Goal: Information Seeking & Learning: Learn about a topic

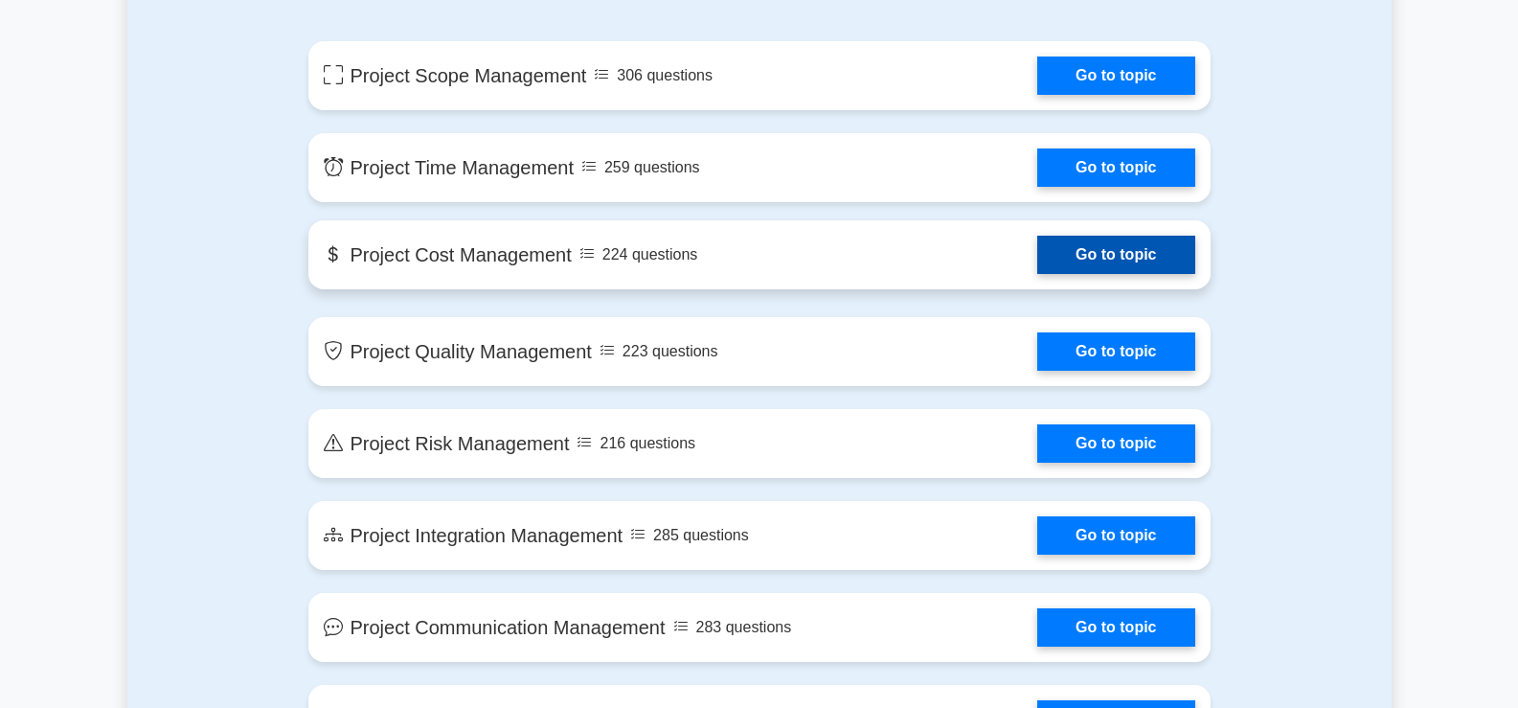
scroll to position [1022, 0]
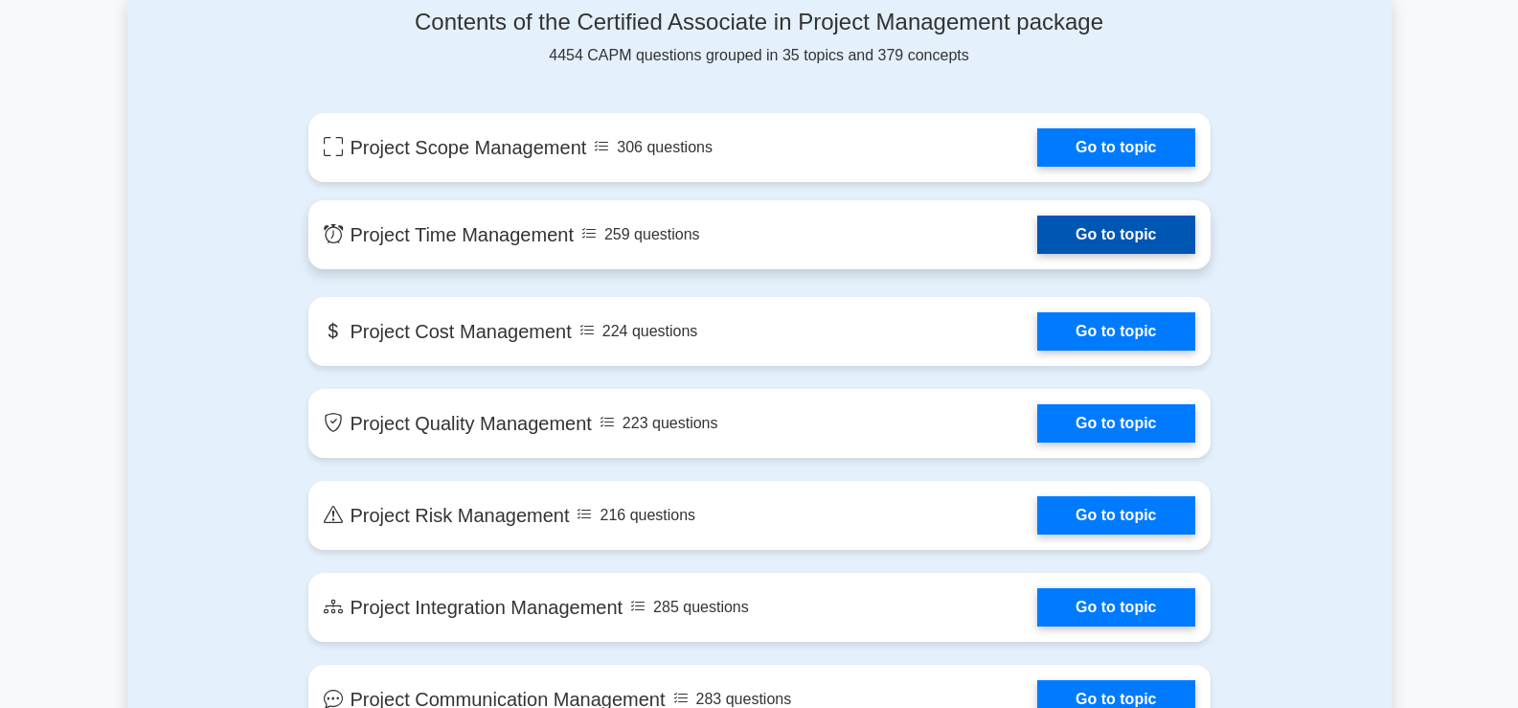
click at [1092, 240] on link "Go to topic" at bounding box center [1115, 234] width 157 height 38
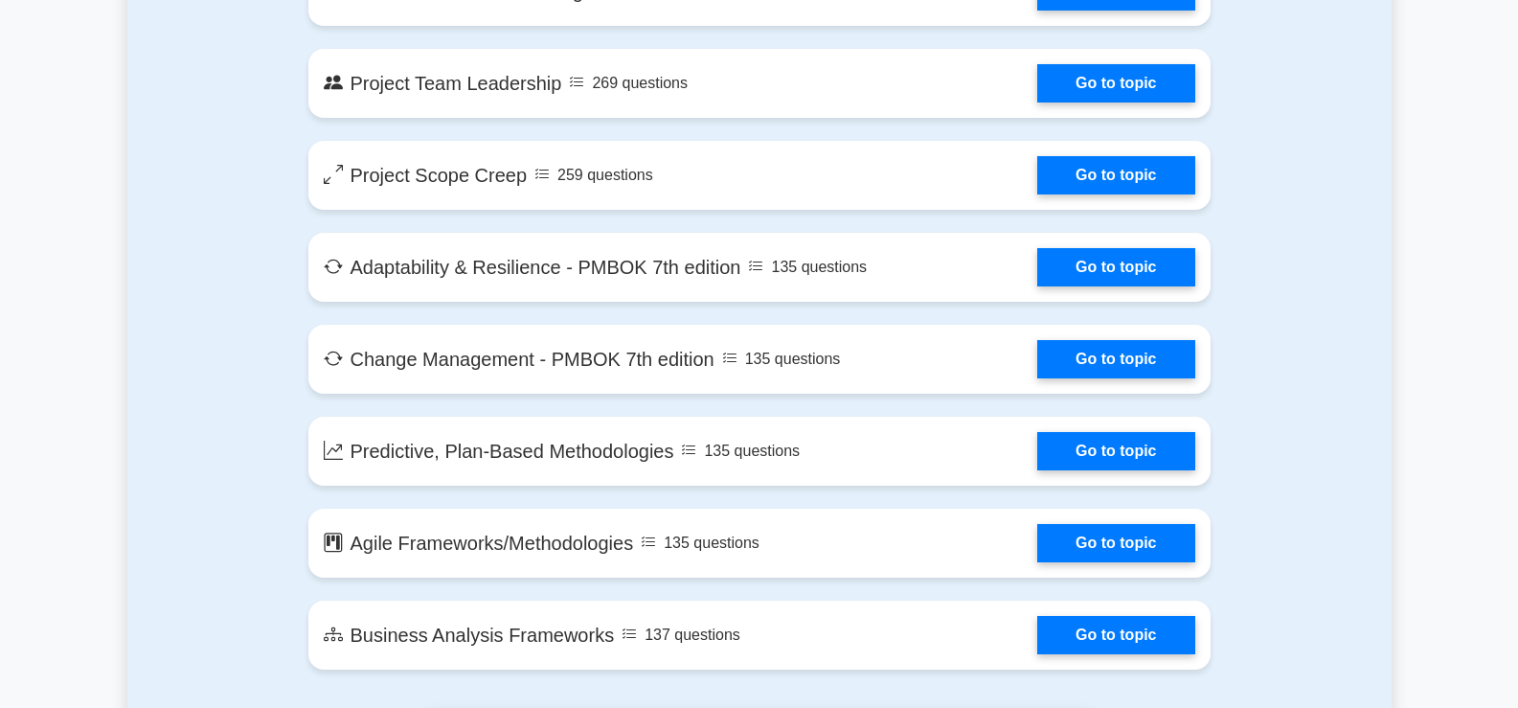
scroll to position [3830, 0]
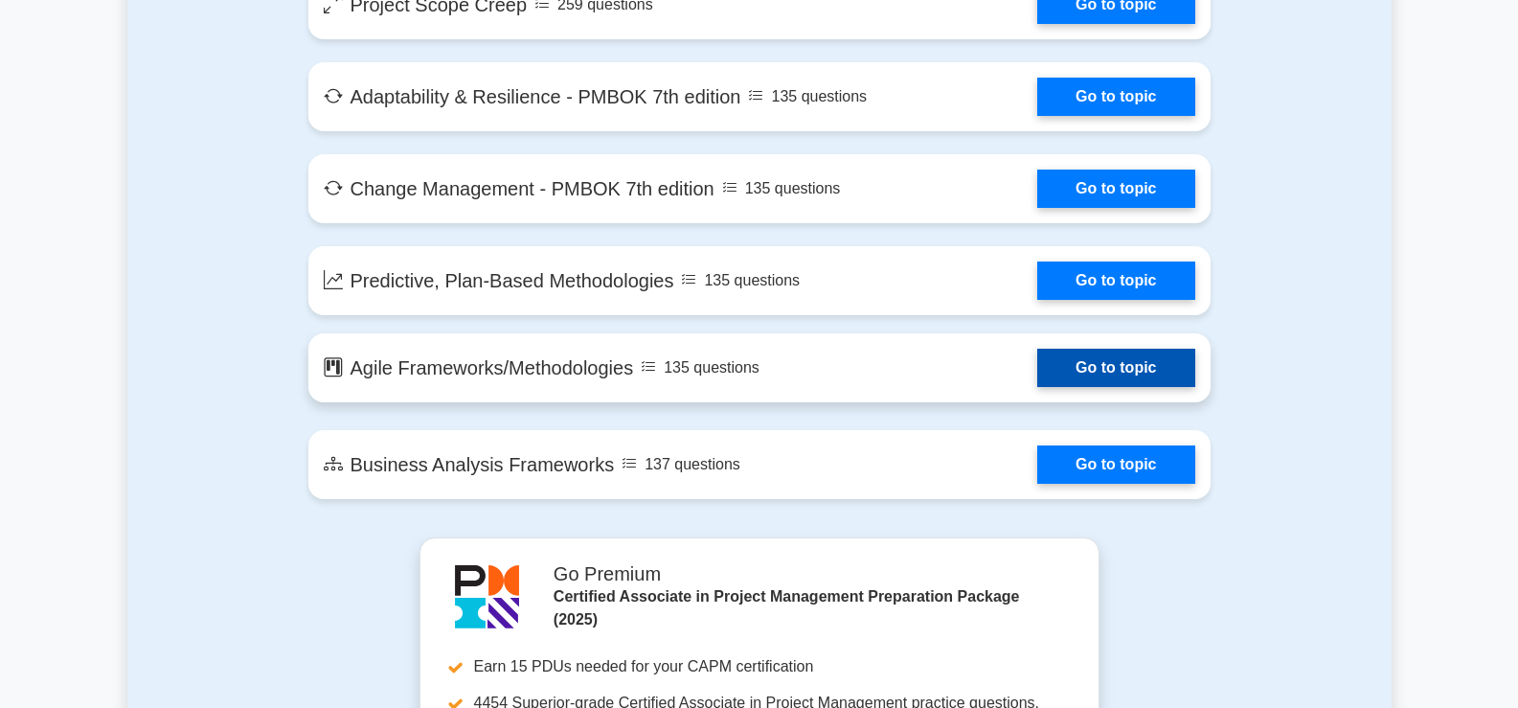
click at [1062, 363] on link "Go to topic" at bounding box center [1115, 368] width 157 height 38
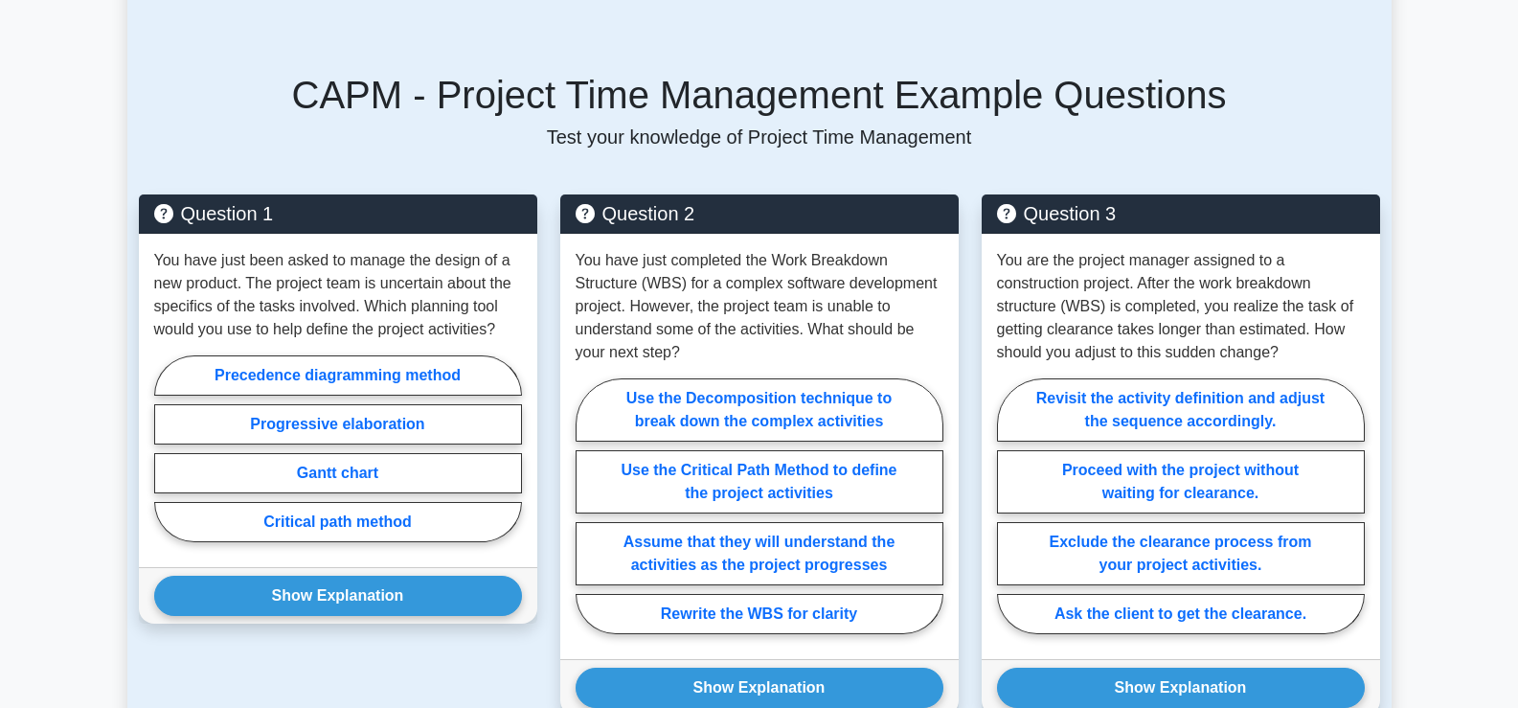
scroll to position [1276, 0]
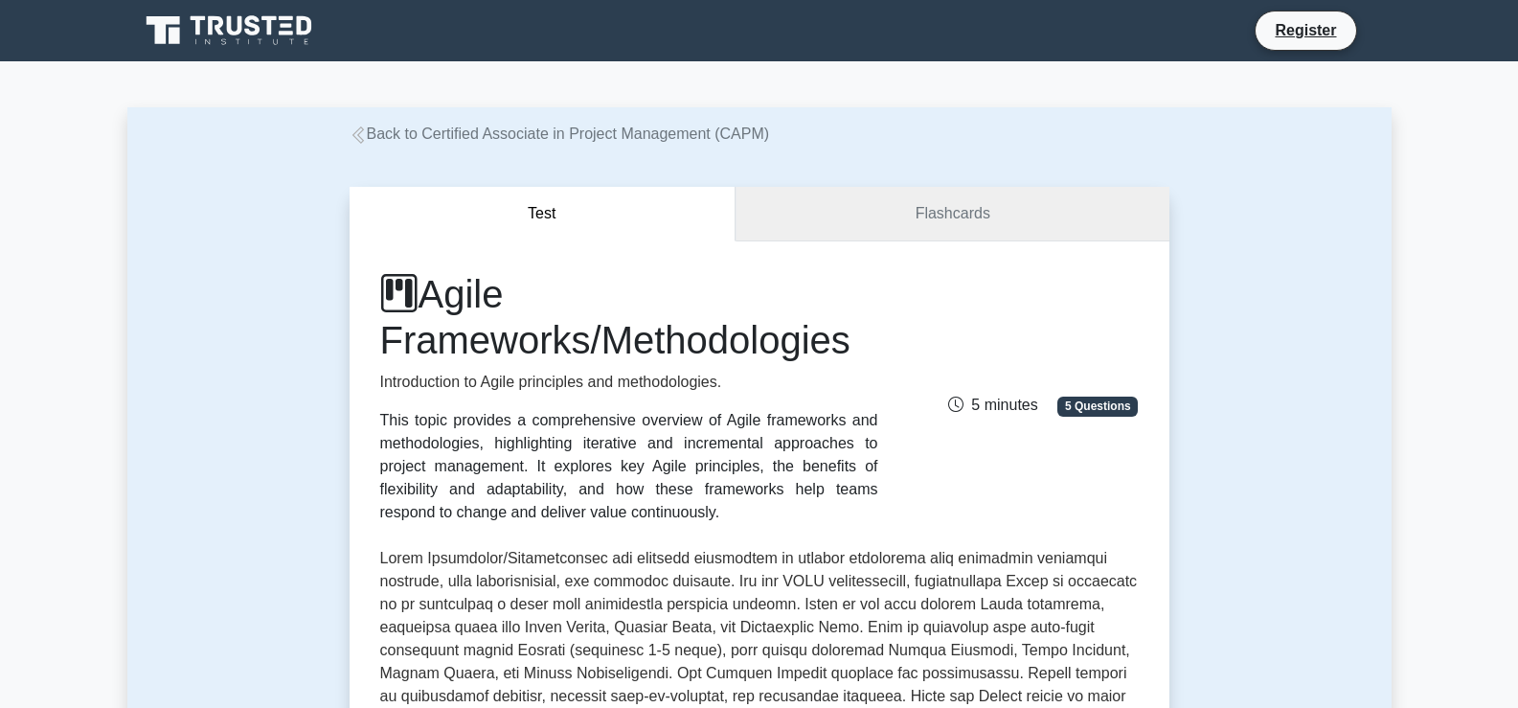
click at [859, 209] on link "Flashcards" at bounding box center [951, 214] width 433 height 55
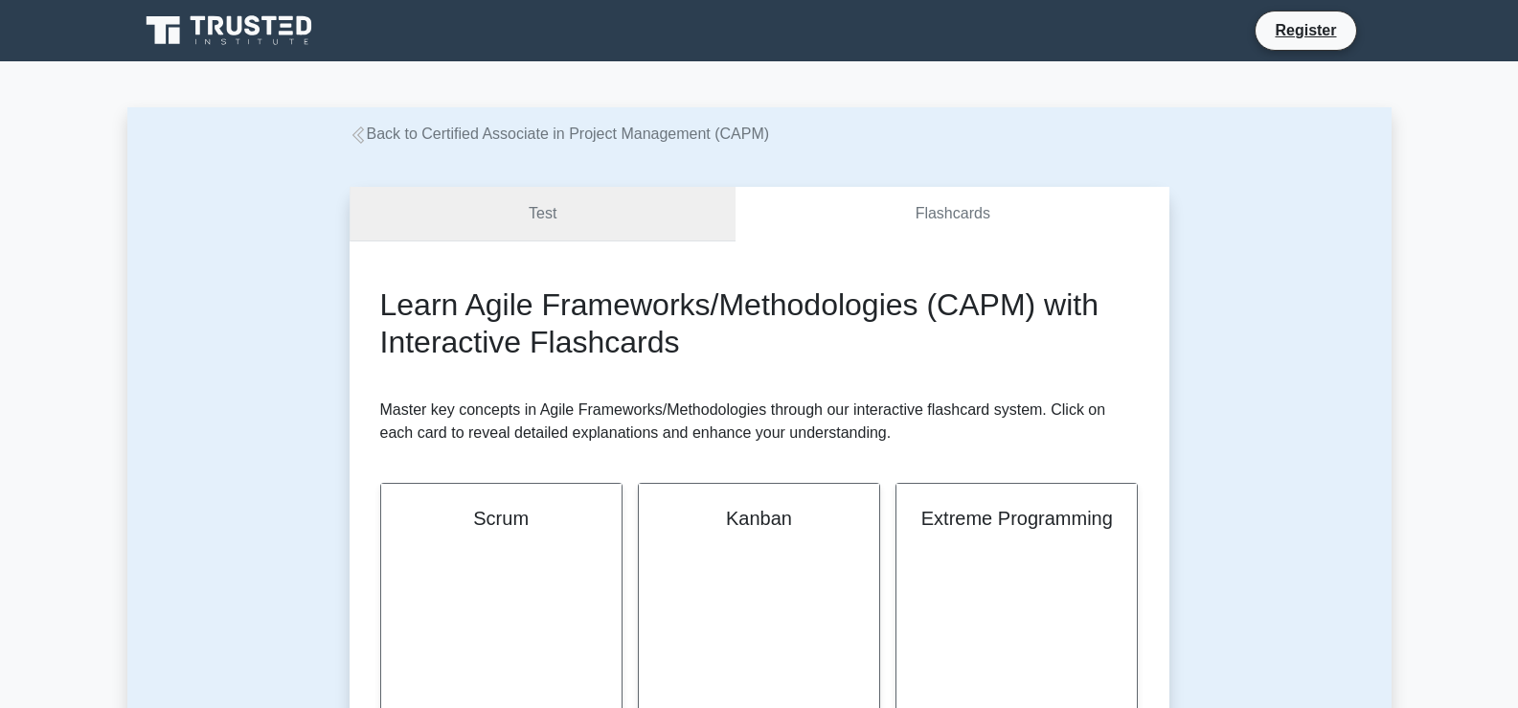
click at [601, 203] on link "Test" at bounding box center [542, 214] width 387 height 55
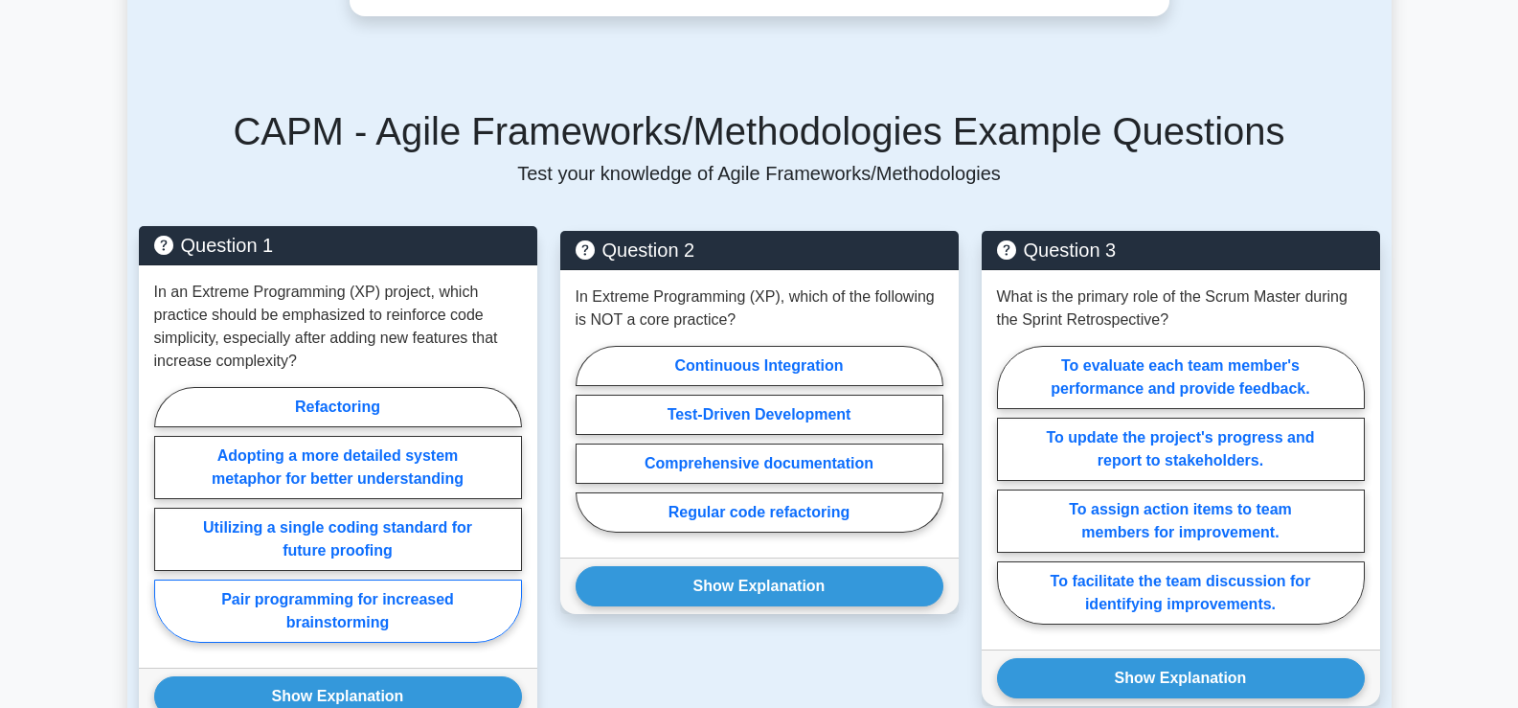
scroll to position [1276, 0]
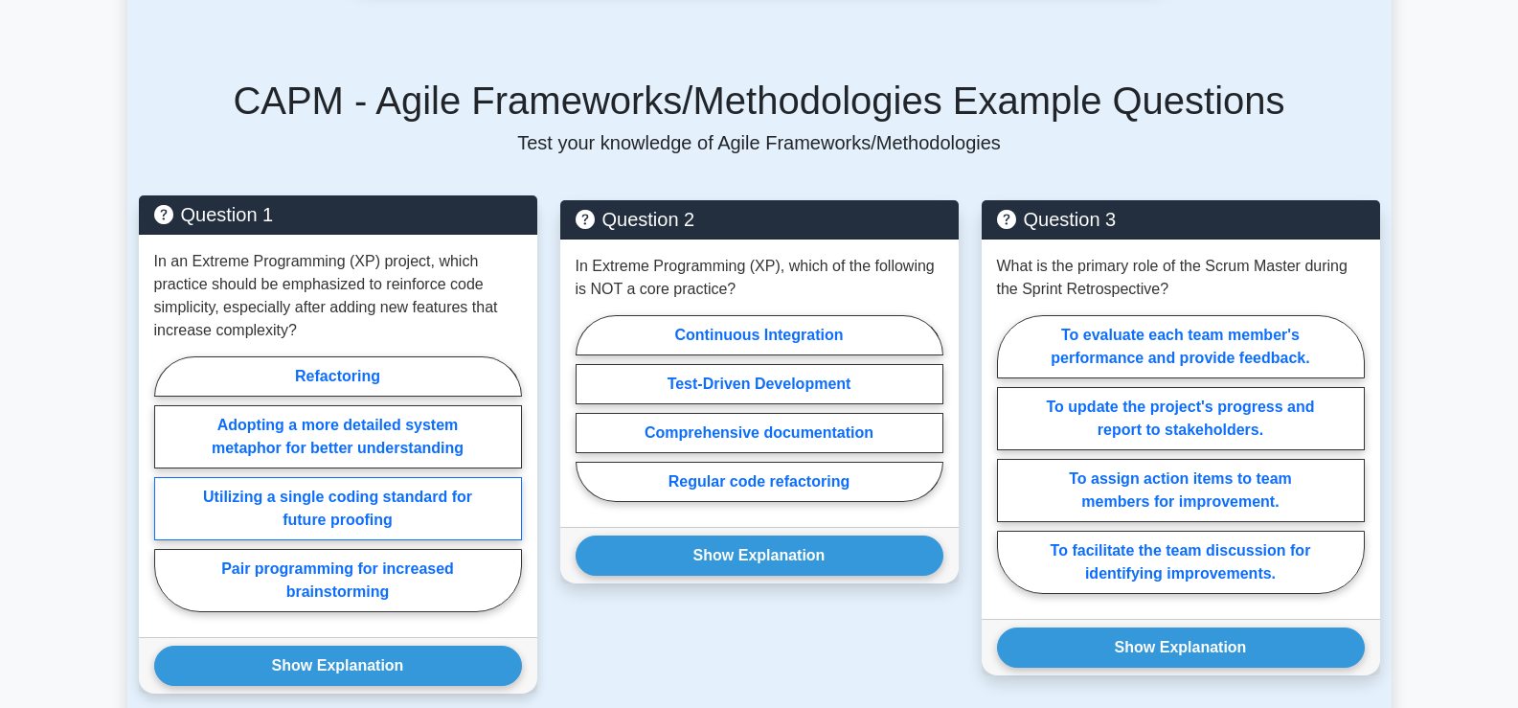
click at [392, 504] on label "Utilizing a single coding standard for future proofing" at bounding box center [338, 508] width 368 height 63
click at [167, 496] on input "Utilizing a single coding standard for future proofing" at bounding box center [160, 490] width 12 height 12
radio input "true"
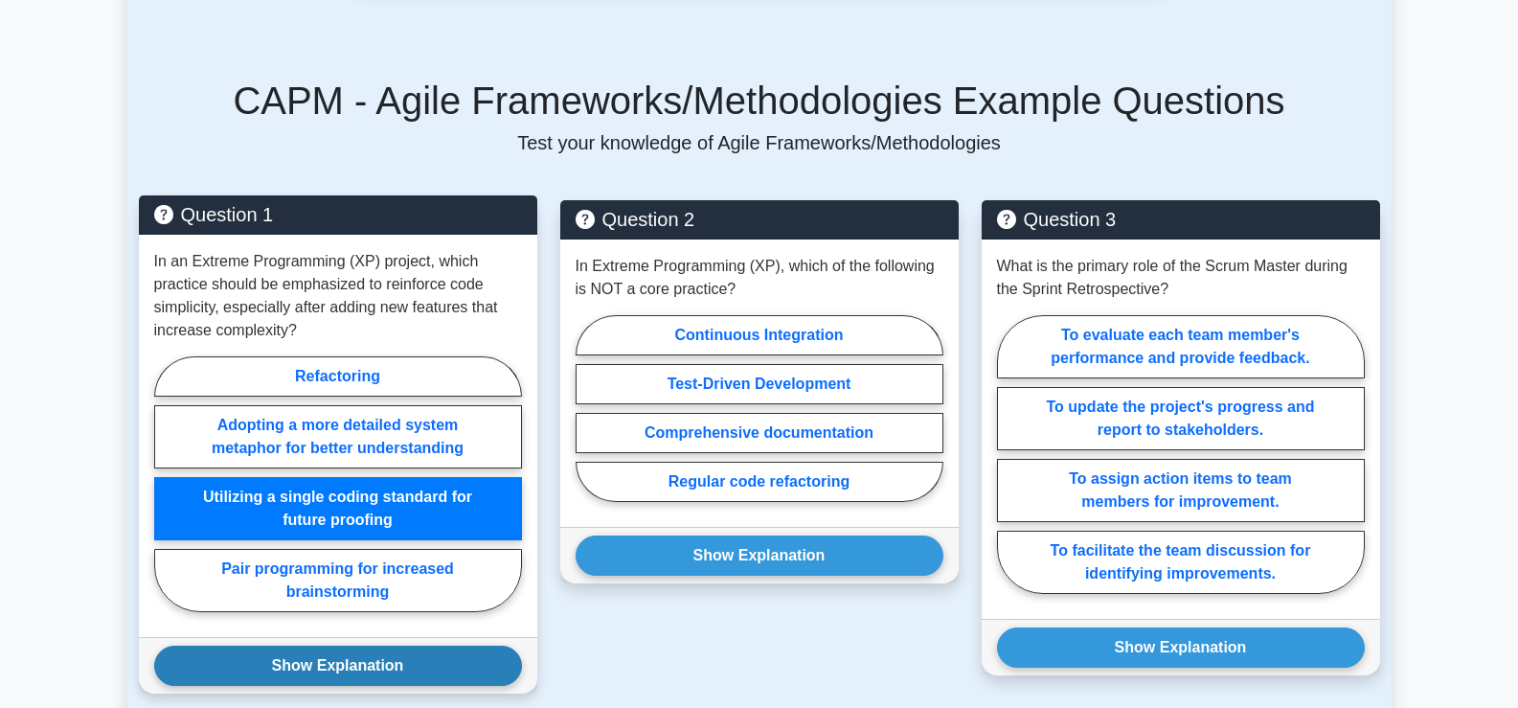
click at [379, 674] on button "Show Explanation" at bounding box center [338, 665] width 368 height 40
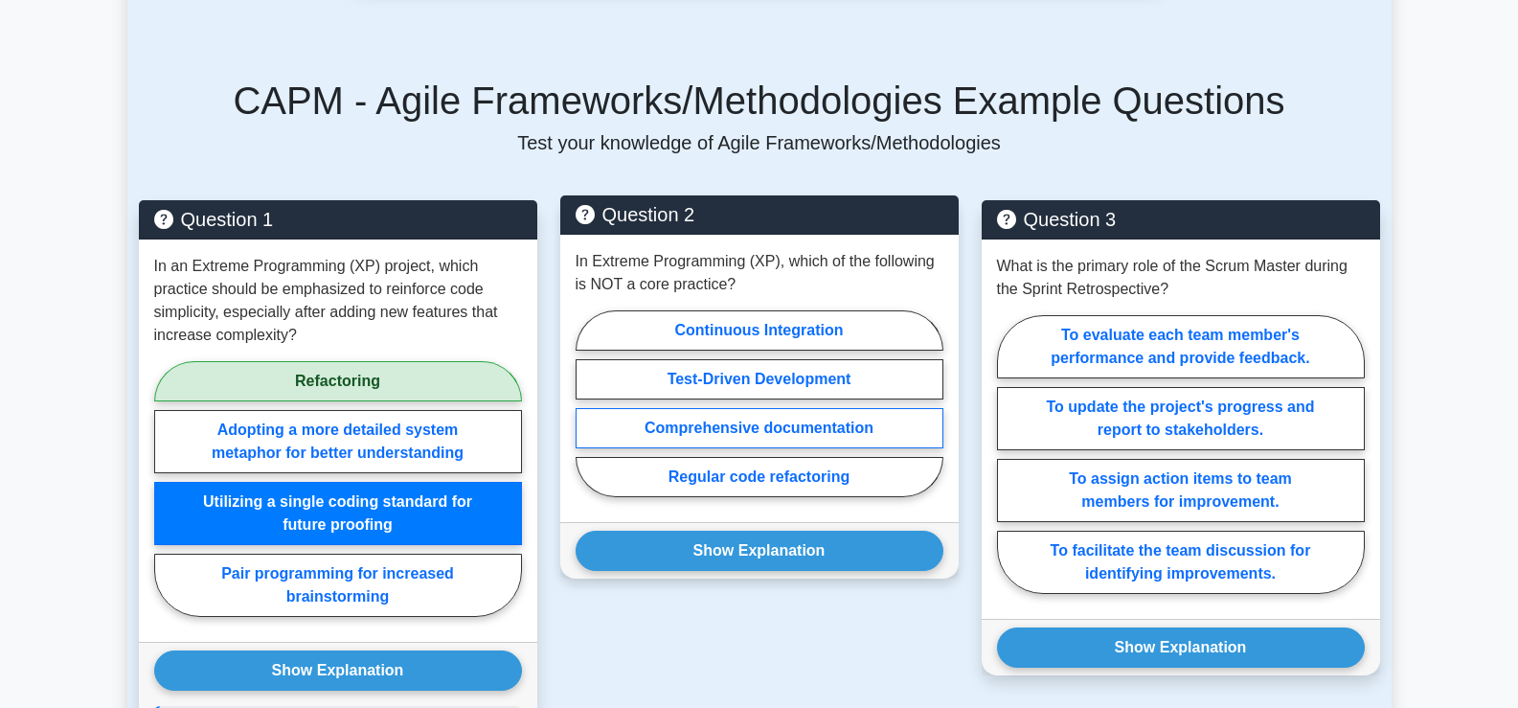
click at [739, 417] on label "Comprehensive documentation" at bounding box center [759, 428] width 368 height 40
click at [588, 416] on input "Comprehensive documentation" at bounding box center [581, 409] width 12 height 12
radio input "true"
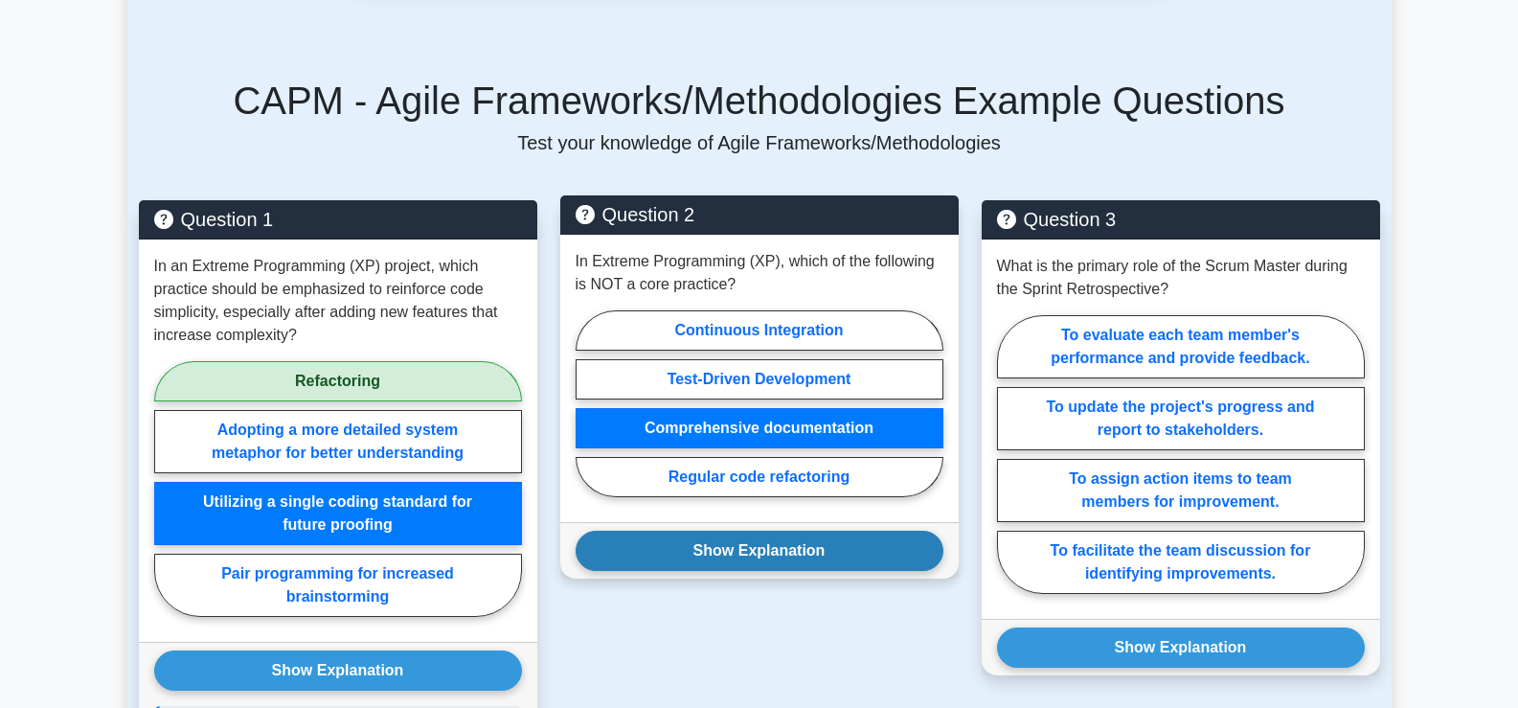
click at [759, 564] on button "Show Explanation" at bounding box center [759, 550] width 368 height 40
